Goal: Transaction & Acquisition: Purchase product/service

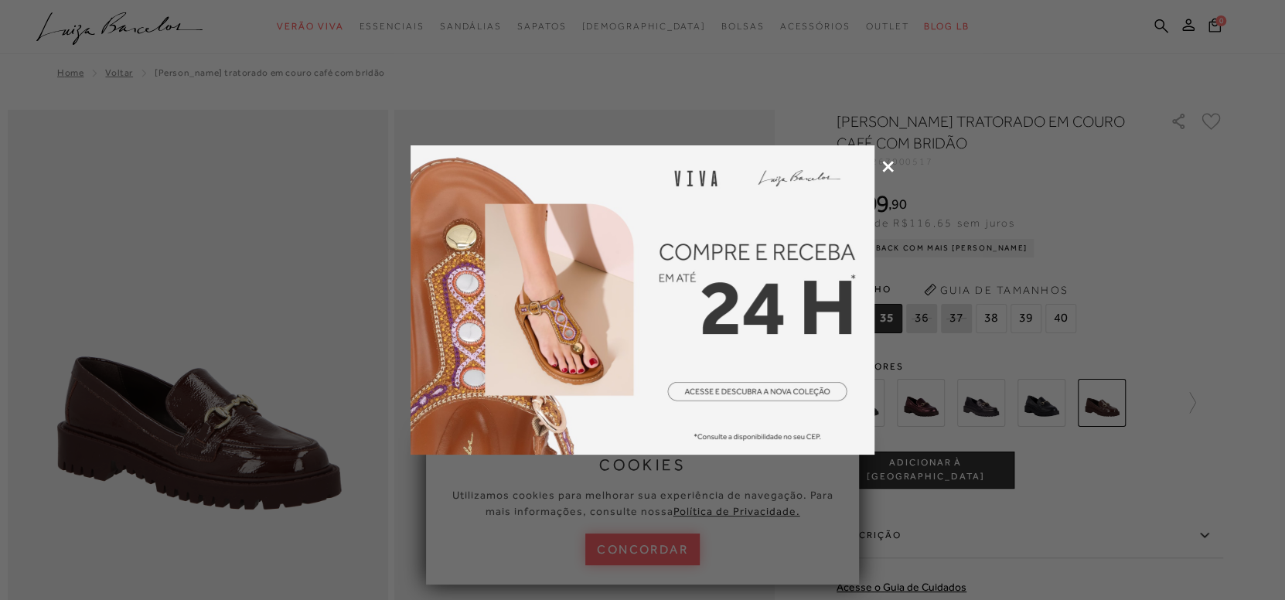
click at [886, 161] on icon at bounding box center [888, 167] width 12 height 12
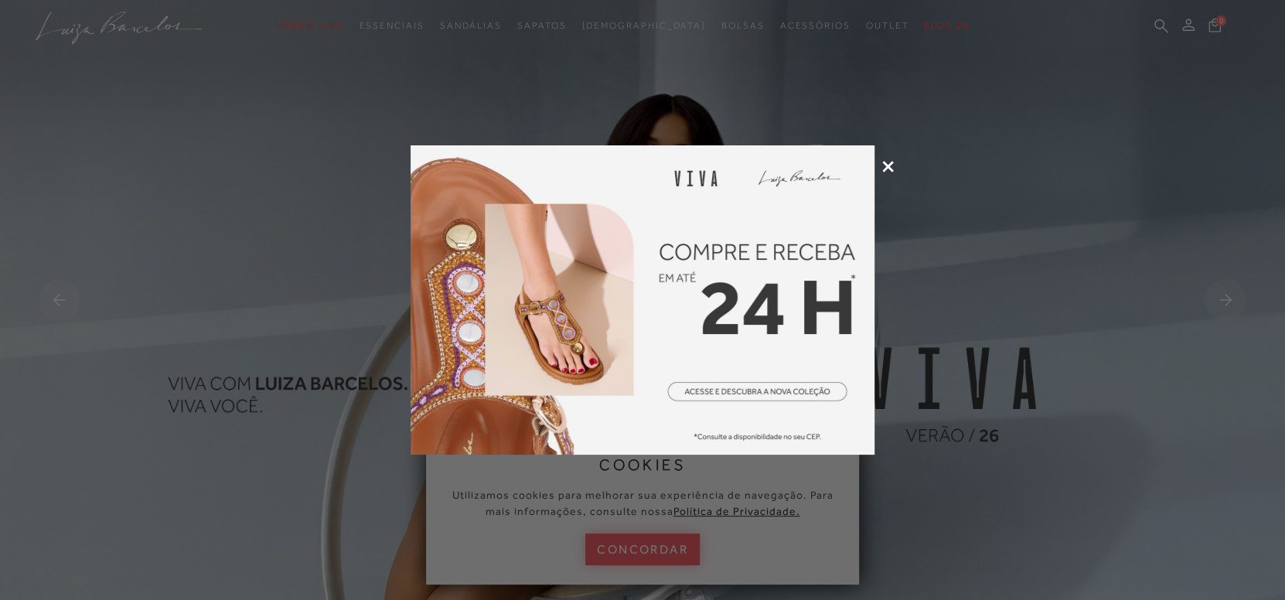
click at [888, 156] on div at bounding box center [642, 300] width 1285 height 600
click at [888, 168] on icon at bounding box center [888, 167] width 12 height 12
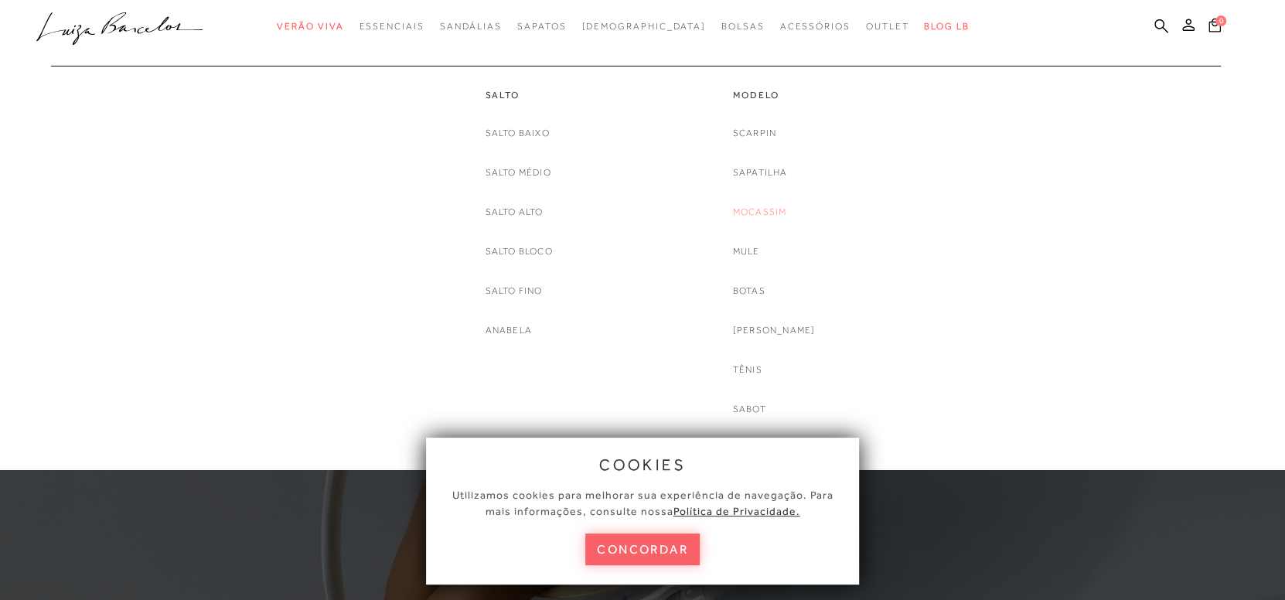
click at [780, 211] on link "Mocassim" at bounding box center [760, 212] width 54 height 16
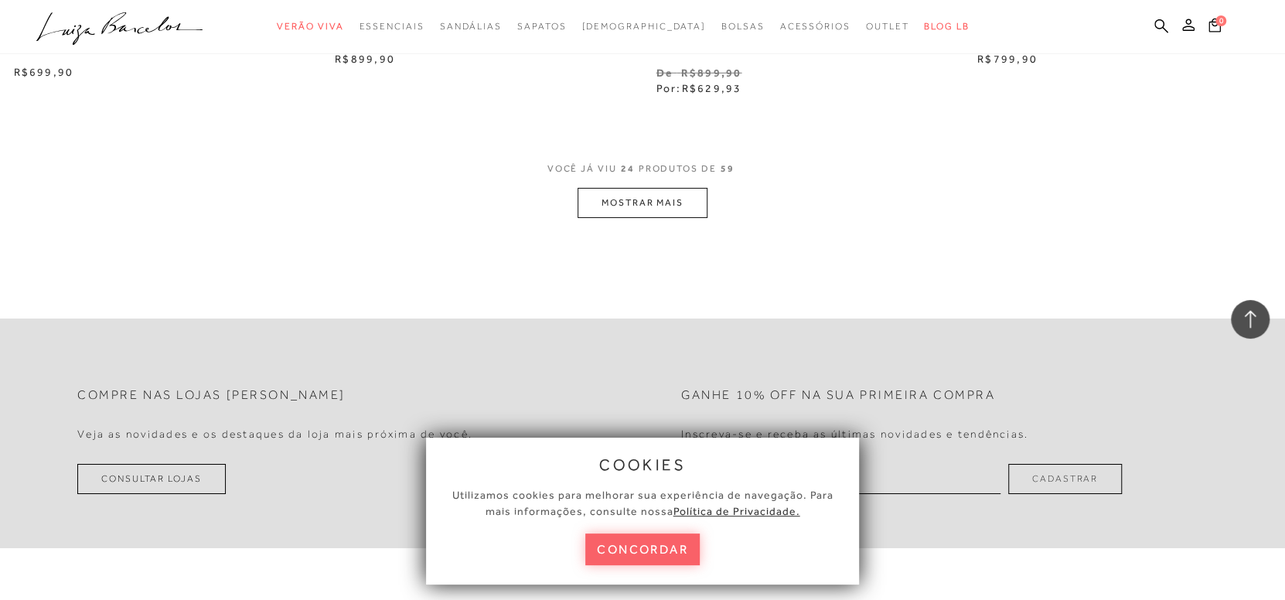
scroll to position [3528, 0]
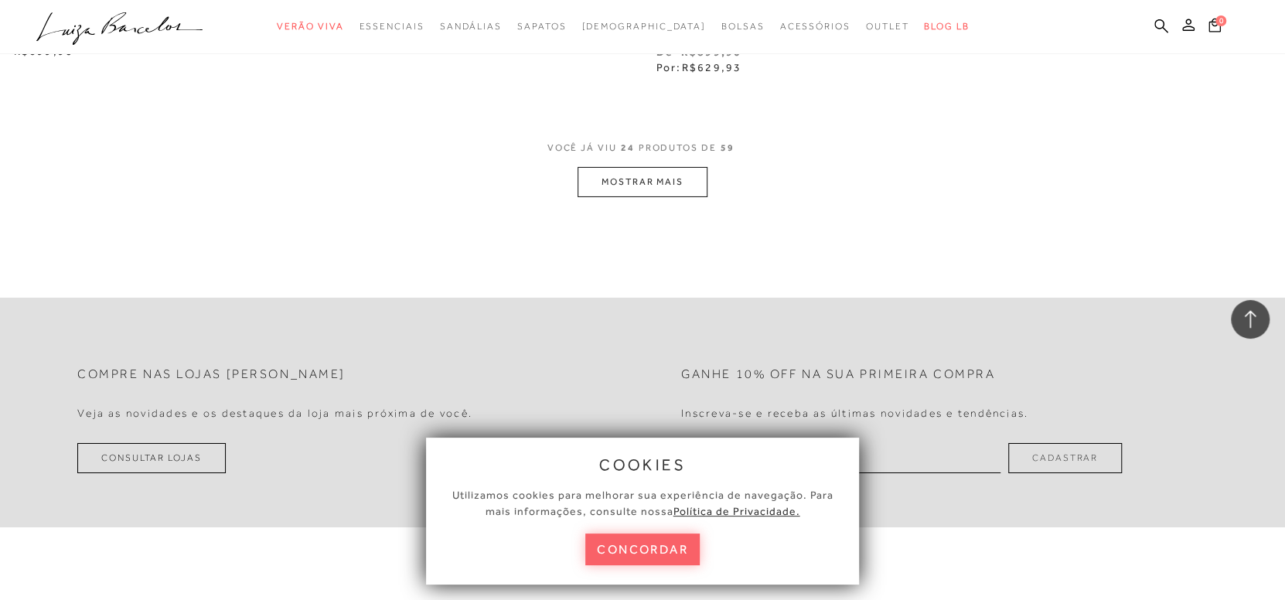
click at [654, 167] on button "MOSTRAR MAIS" at bounding box center [643, 182] width 130 height 30
click at [648, 171] on button "MOSTRAR MAIS" at bounding box center [643, 182] width 130 height 30
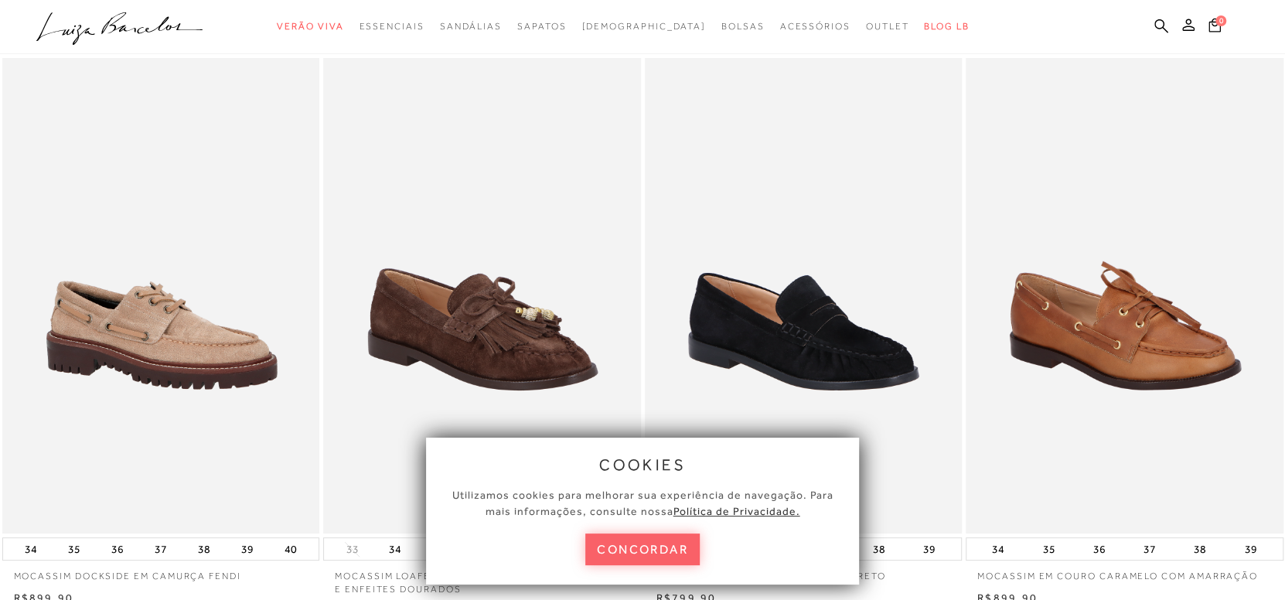
scroll to position [0, 0]
